Goal: Information Seeking & Learning: Check status

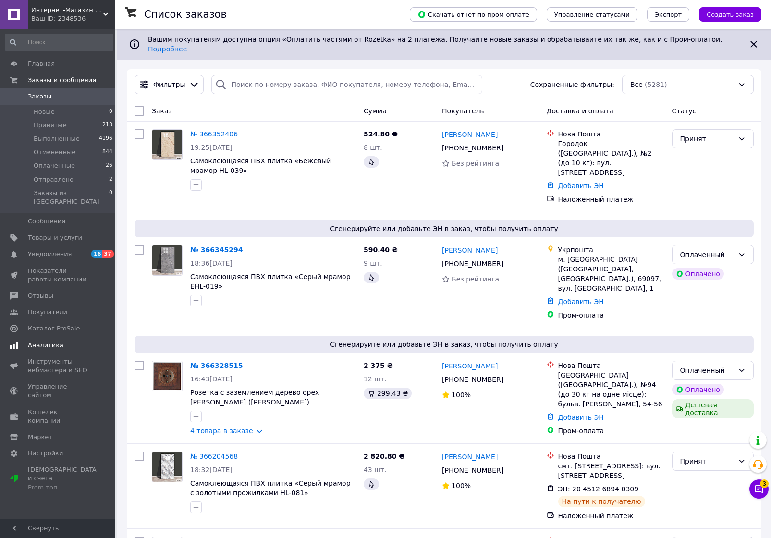
click at [32, 341] on span "Аналитика" at bounding box center [46, 345] width 36 height 9
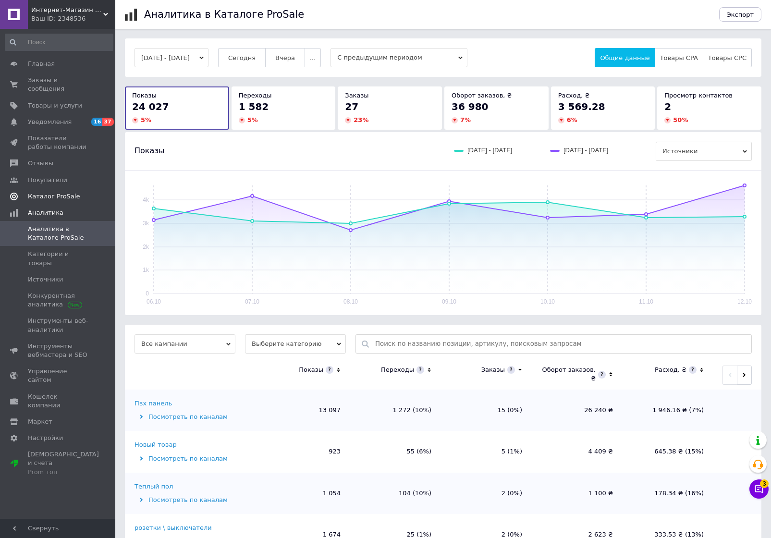
click at [50, 192] on span "Каталог ProSale" at bounding box center [54, 196] width 52 height 9
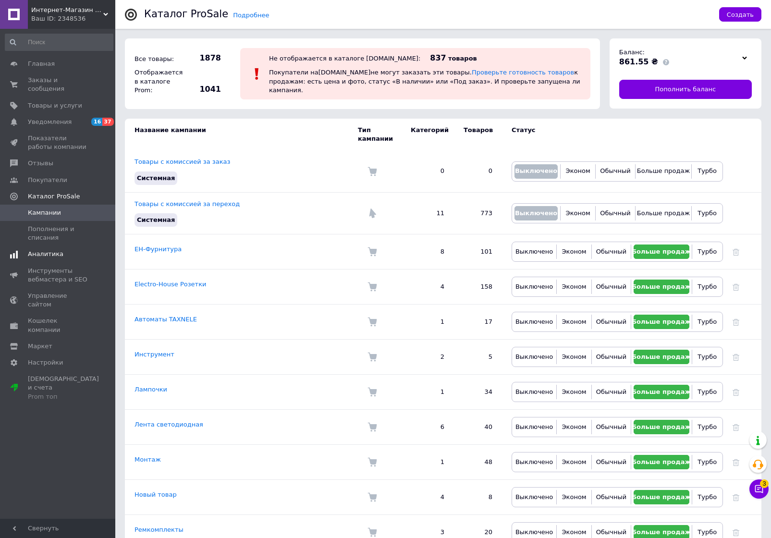
click at [51, 250] on span "Аналитика" at bounding box center [46, 254] width 36 height 9
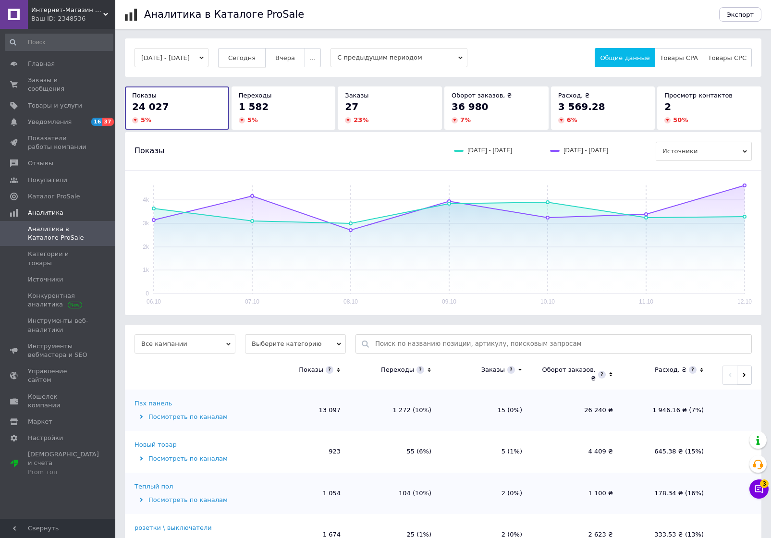
click at [256, 57] on span "Сегодня" at bounding box center [241, 57] width 27 height 7
